Goal: Information Seeking & Learning: Find specific fact

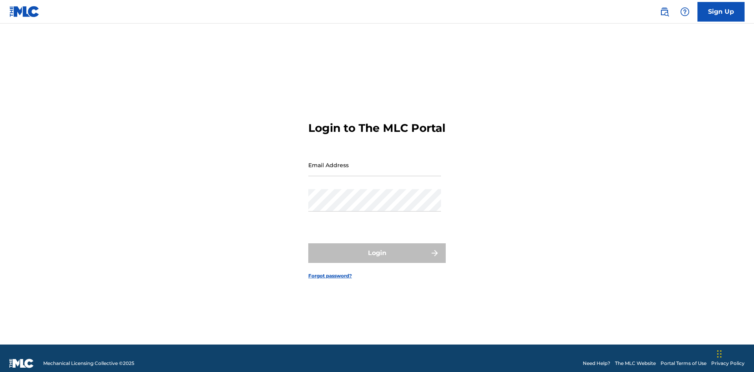
scroll to position [10, 0]
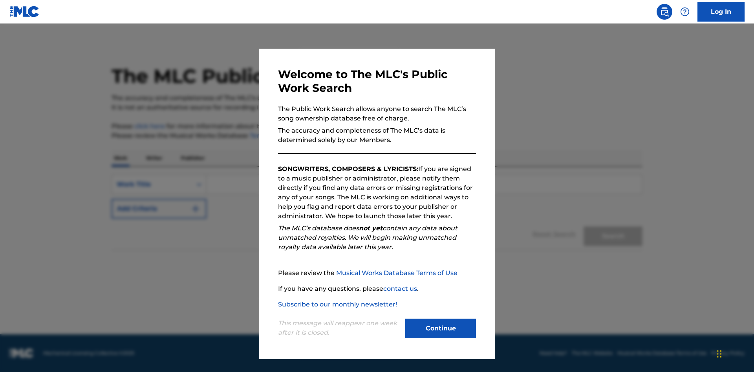
click at [440, 329] on button "Continue" at bounding box center [440, 329] width 71 height 20
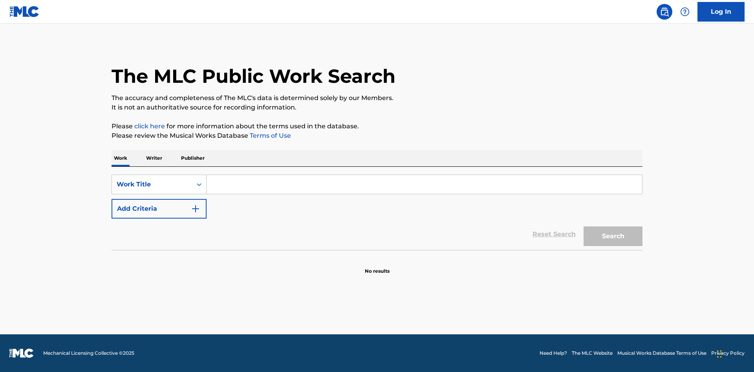
click at [154, 158] on p "Writer" at bounding box center [154, 158] width 21 height 16
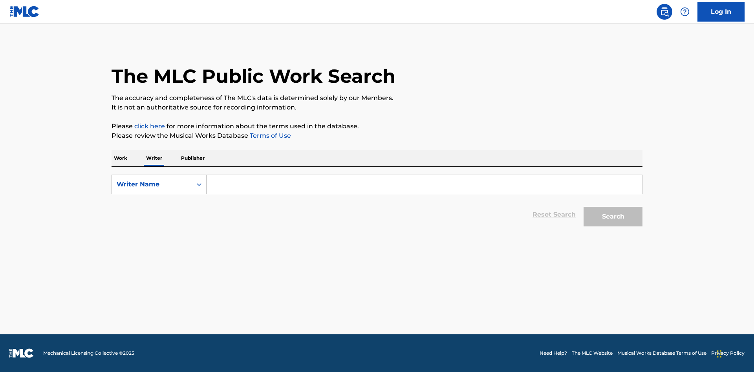
click at [424, 185] on input "Search Form" at bounding box center [423, 184] width 435 height 19
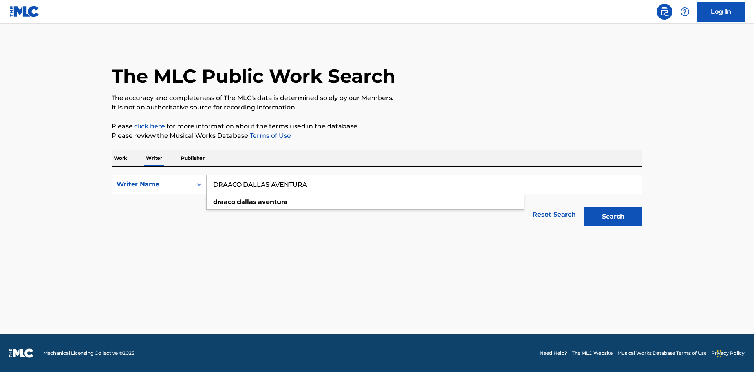
type input "DRAACO DALLAS AVENTURA"
click at [613, 217] on button "Search" at bounding box center [612, 217] width 59 height 20
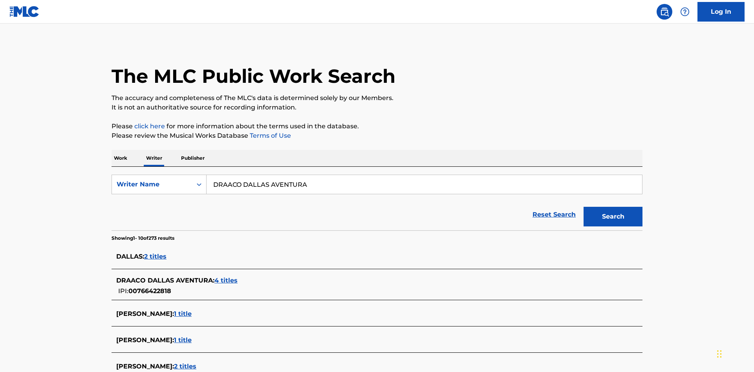
click at [227, 277] on span "4 titles" at bounding box center [225, 280] width 23 height 7
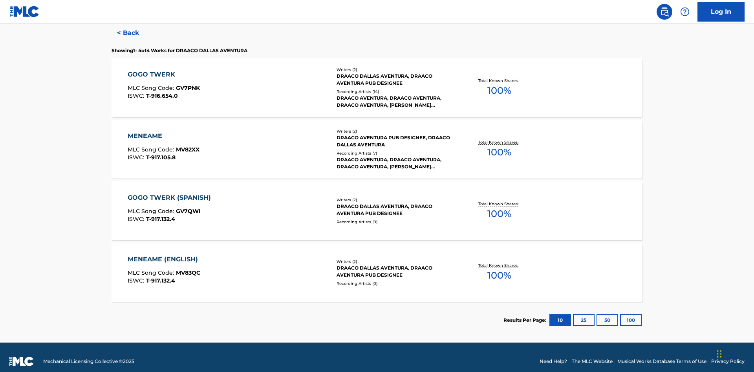
scroll to position [216, 0]
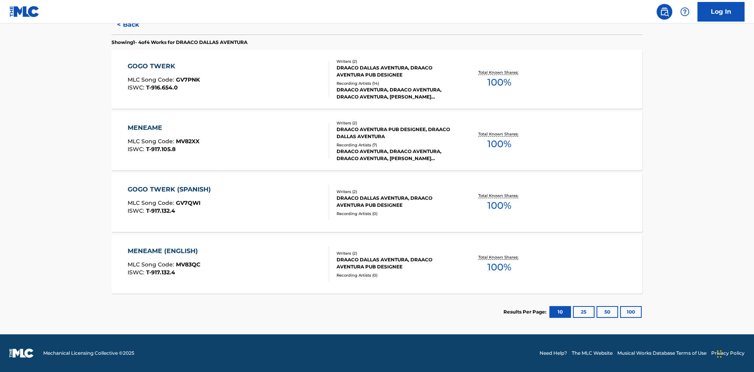
click at [163, 128] on div "MENEAME" at bounding box center [164, 127] width 72 height 9
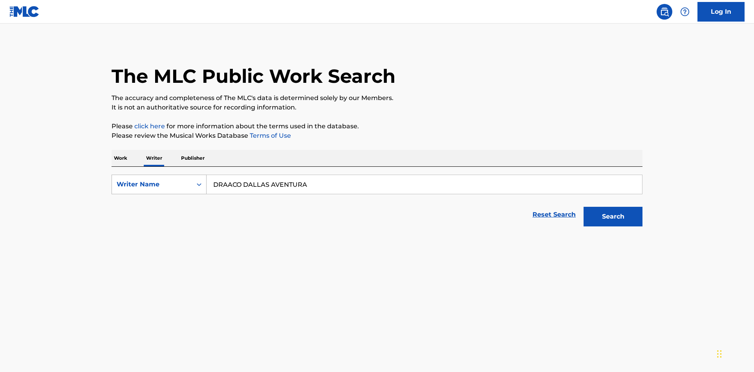
click at [152, 180] on div "Writer Name" at bounding box center [152, 184] width 71 height 9
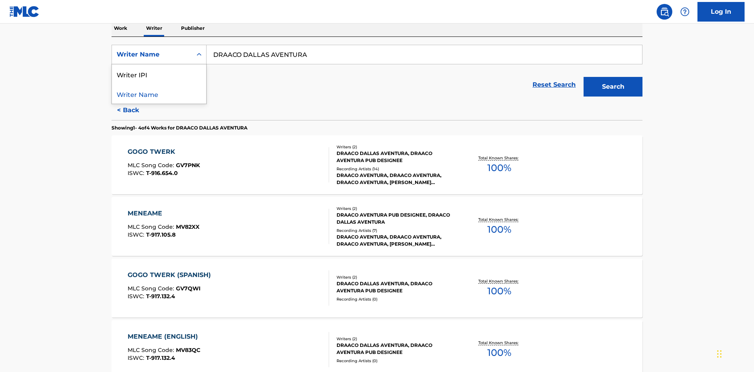
click at [159, 74] on div "Writer IPI" at bounding box center [159, 74] width 94 height 20
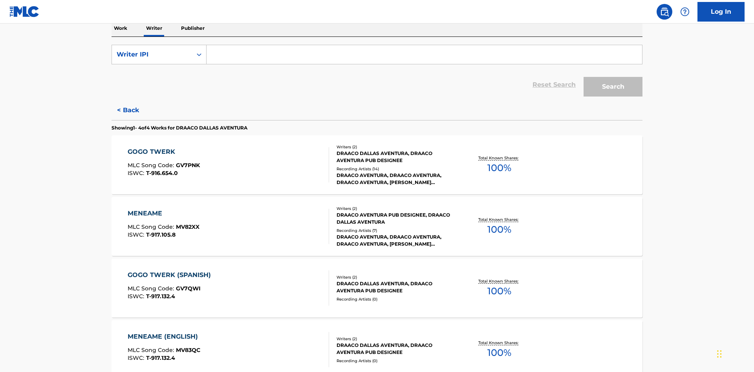
scroll to position [128, 0]
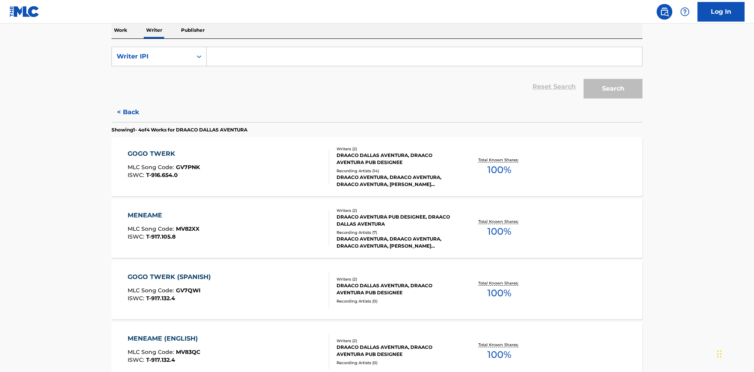
click at [424, 57] on input "Search Form" at bounding box center [423, 56] width 435 height 19
type input "00766422818"
click at [613, 79] on button "Search" at bounding box center [612, 89] width 59 height 20
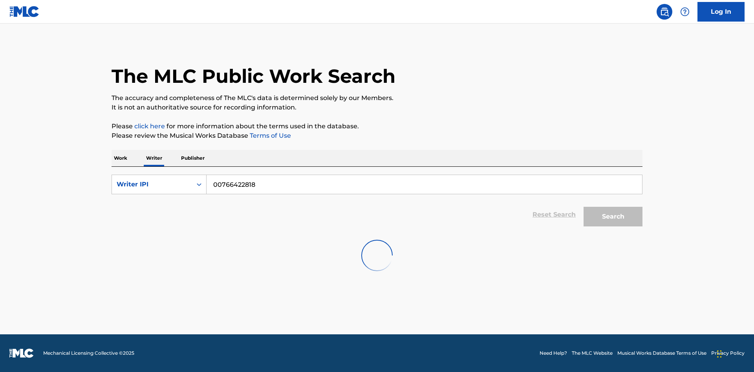
scroll to position [0, 0]
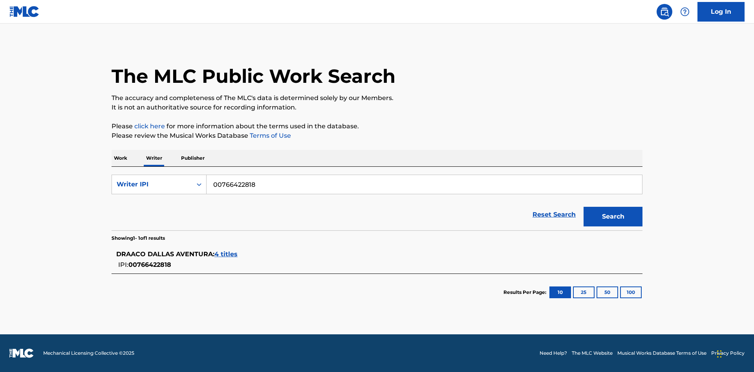
click at [227, 254] on span "4 titles" at bounding box center [225, 253] width 23 height 7
